Goal: Task Accomplishment & Management: Complete application form

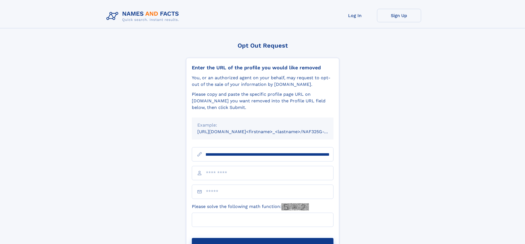
scroll to position [0, 65]
type input "**********"
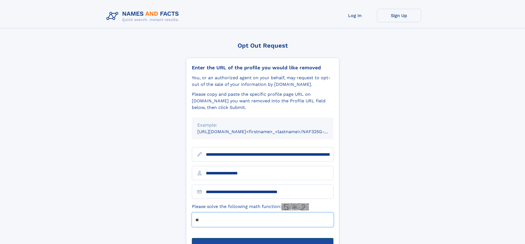
type input "**"
click at [262, 238] on button "Submit Opt Out Request" at bounding box center [263, 247] width 142 height 18
